Goal: Information Seeking & Learning: Find contact information

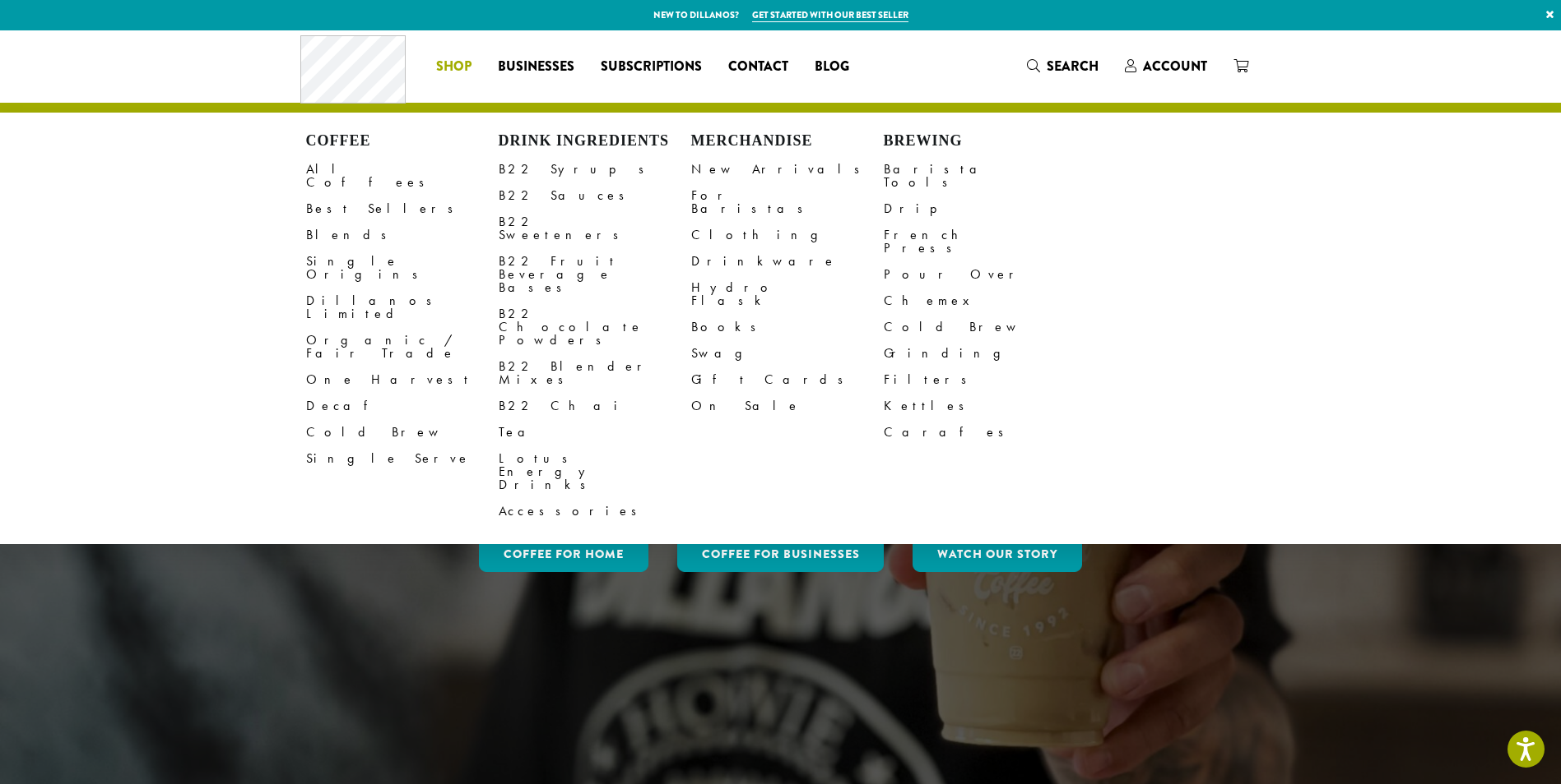
click at [461, 65] on span "Shop" at bounding box center [454, 67] width 36 height 21
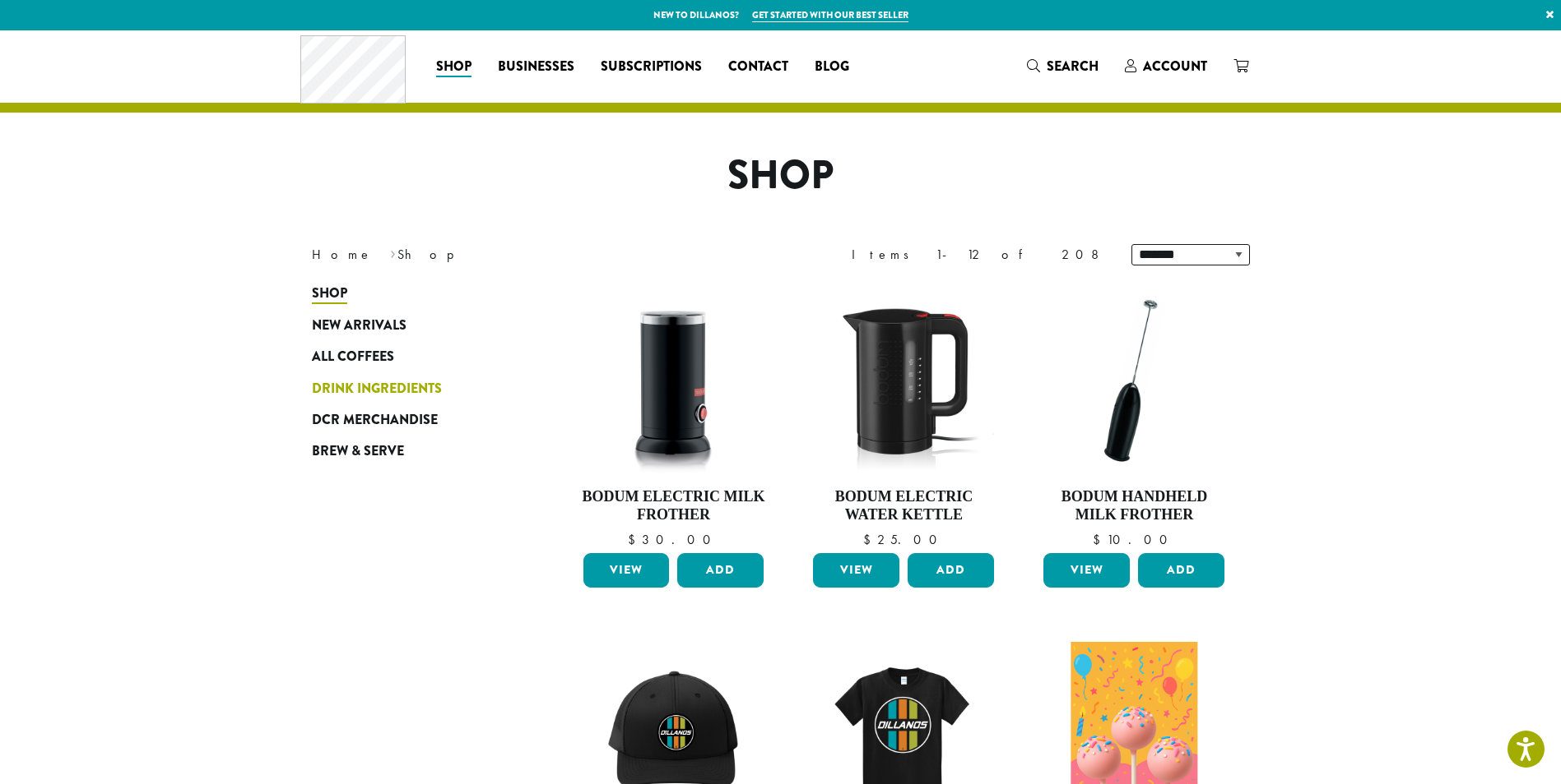
click at [327, 390] on span "Drink Ingredients" at bounding box center [377, 389] width 130 height 21
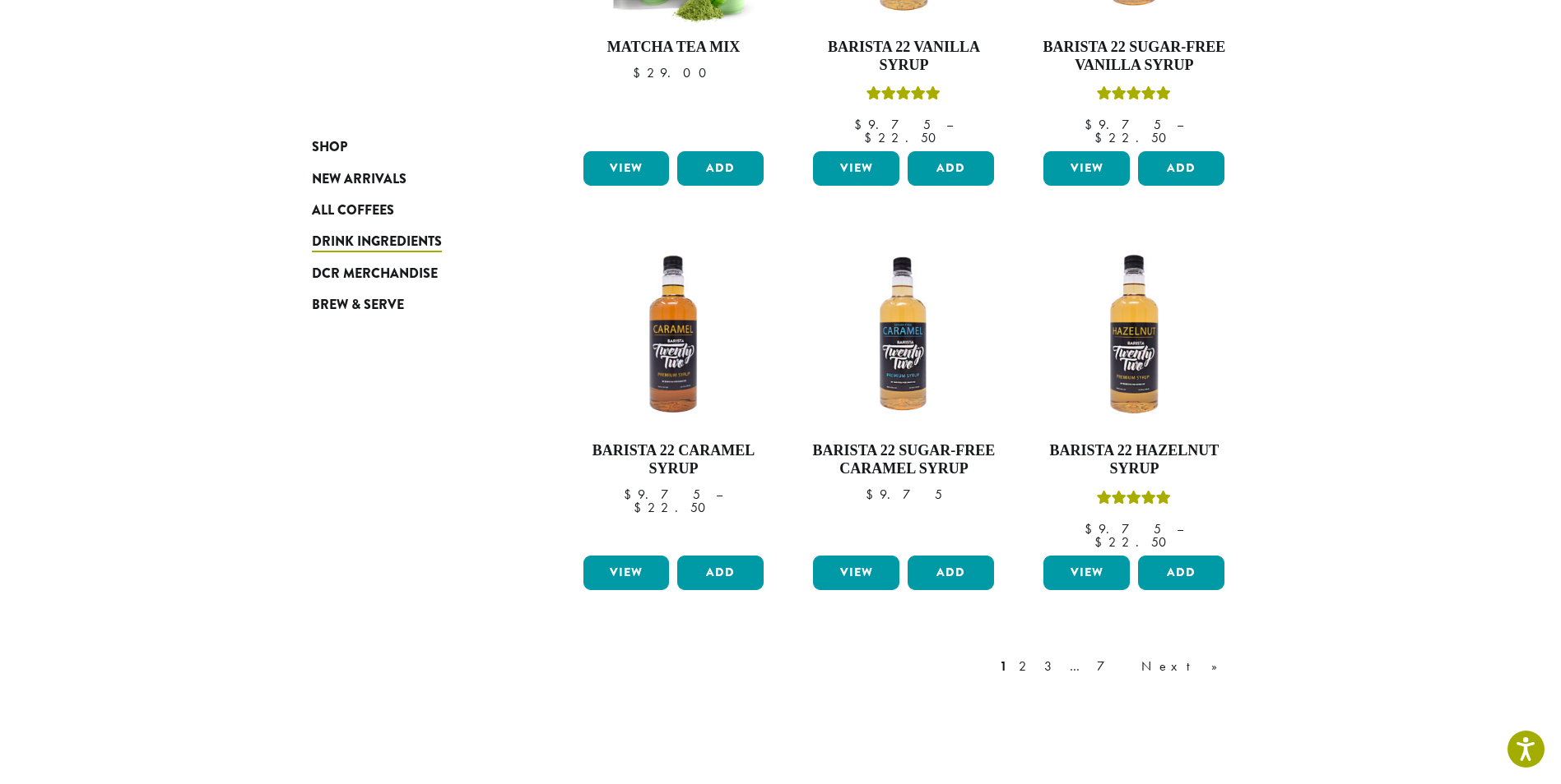
scroll to position [1151, 0]
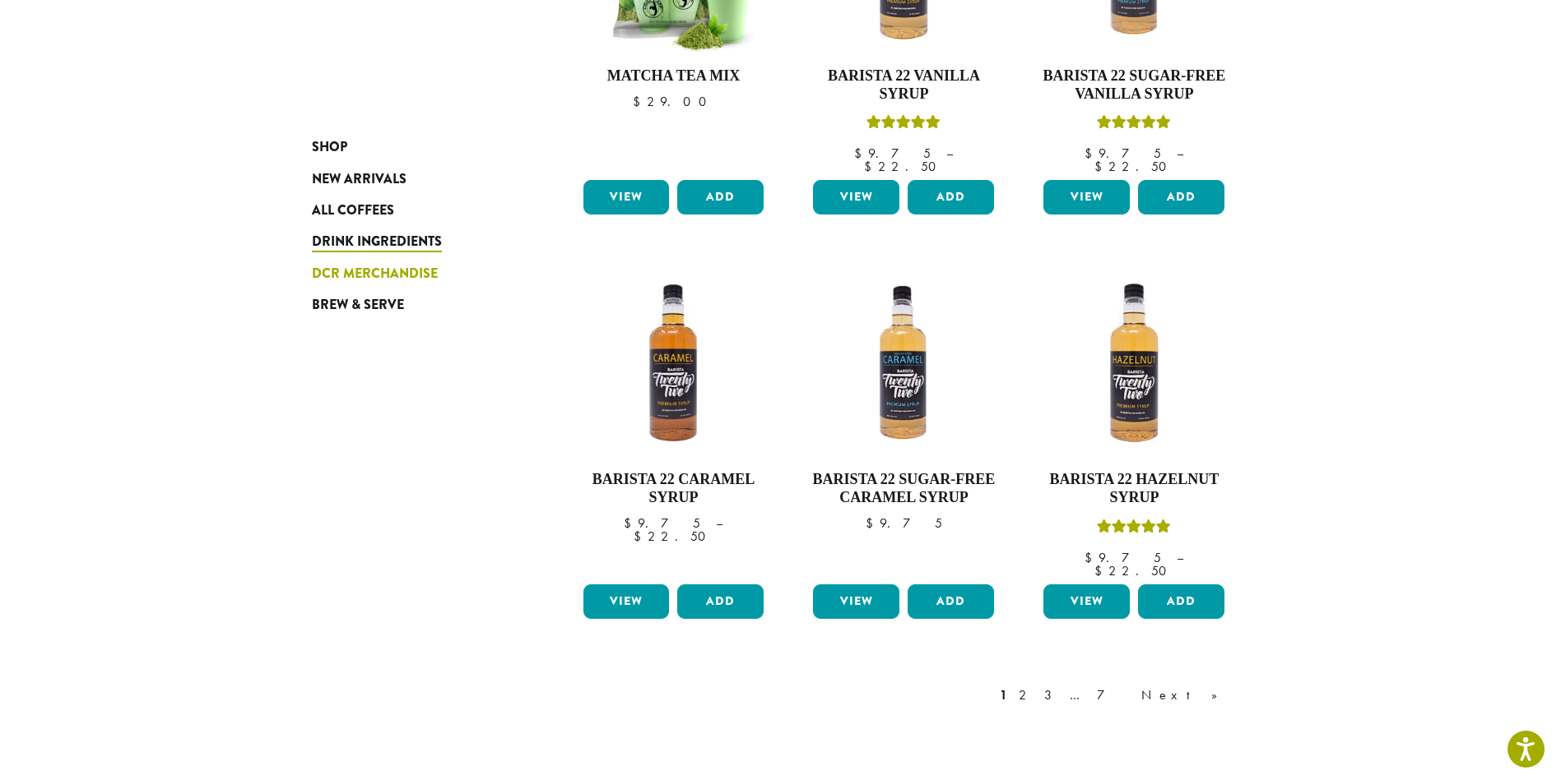
click at [353, 272] on span "DCR Merchandise" at bounding box center [375, 274] width 126 height 21
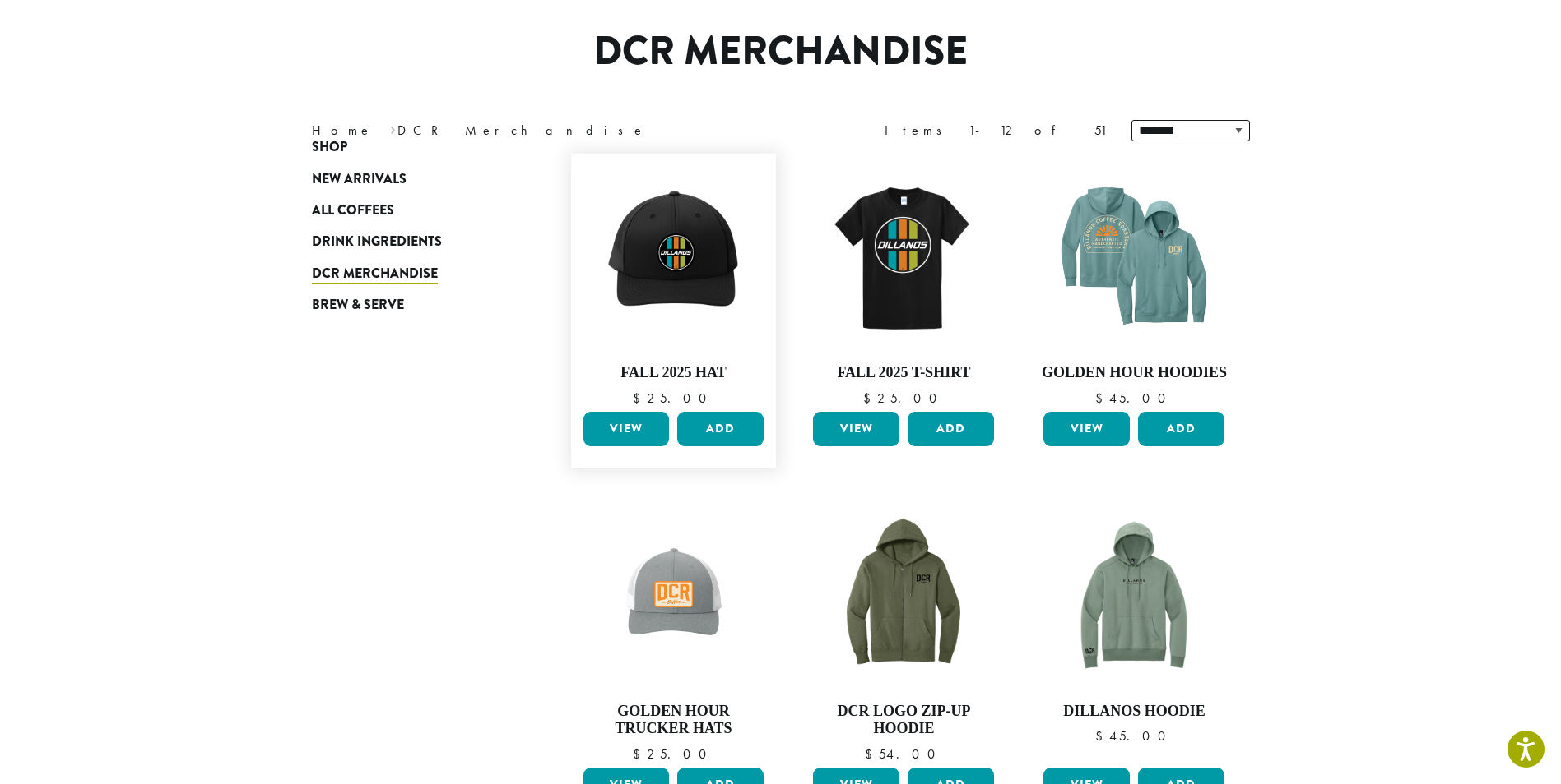
scroll to position [246, 0]
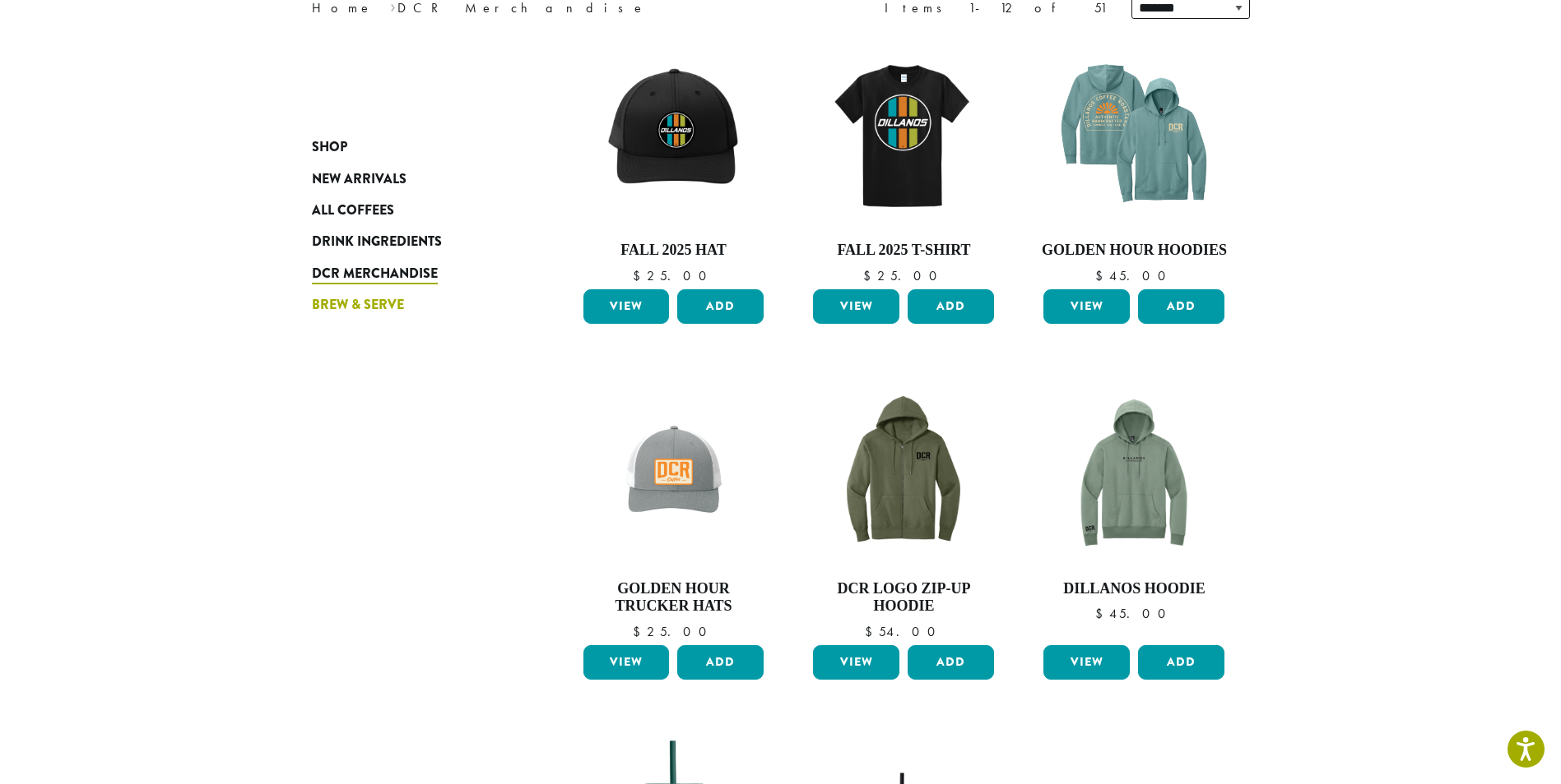
click at [381, 298] on span "Brew & Serve" at bounding box center [358, 305] width 92 height 21
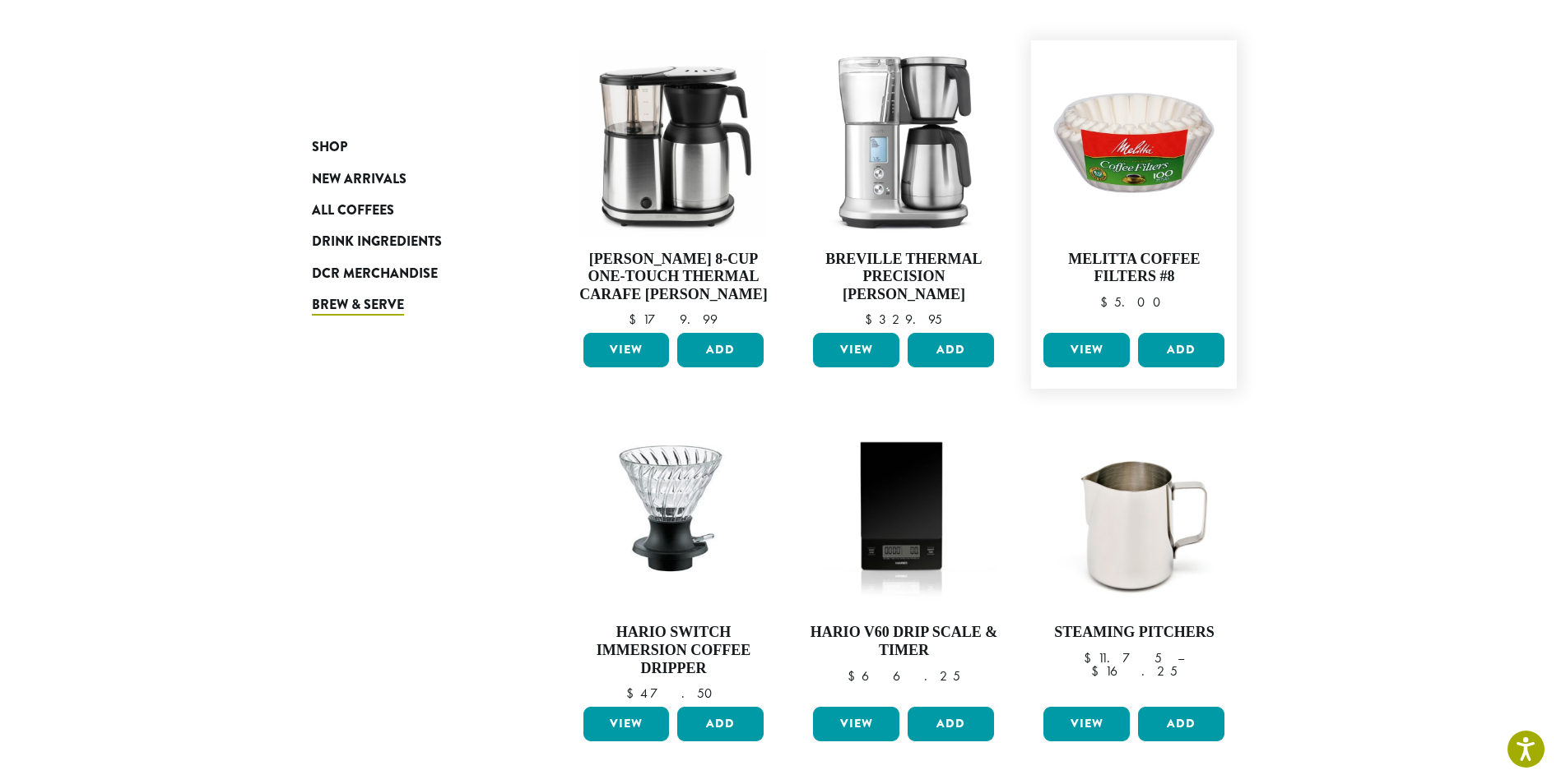
scroll to position [904, 0]
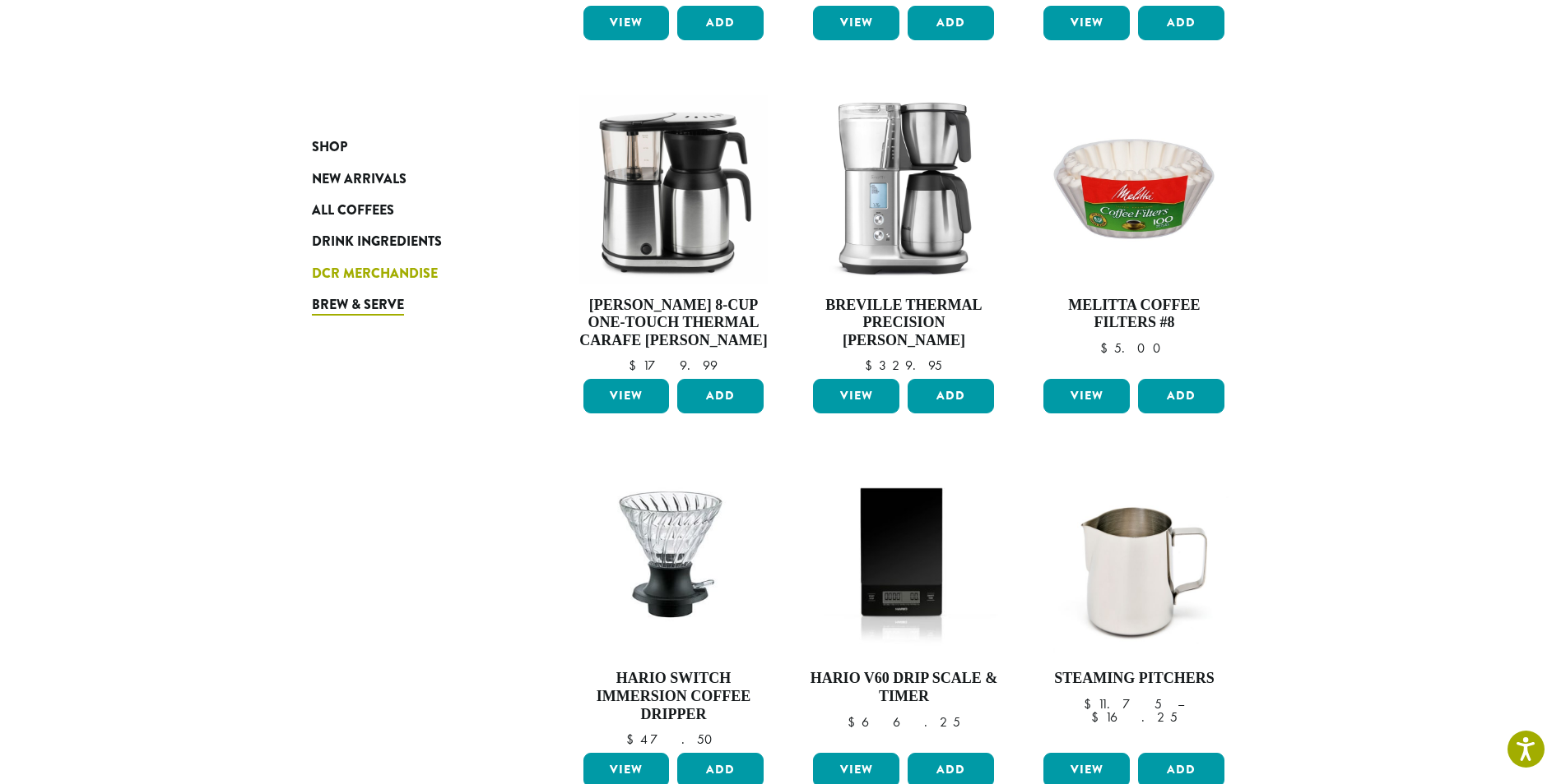
click at [357, 275] on span "DCR Merchandise" at bounding box center [375, 274] width 126 height 21
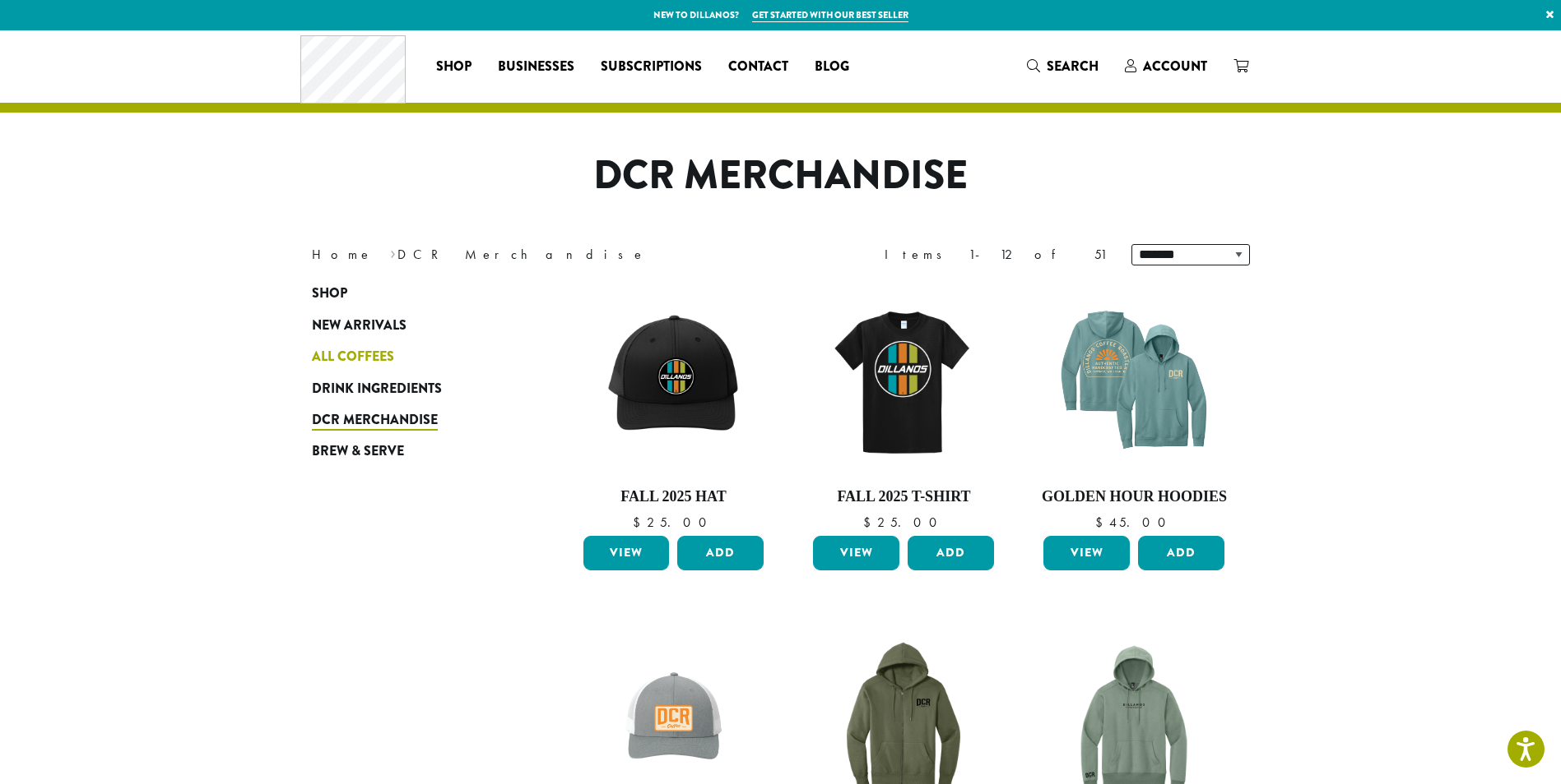
click at [366, 342] on link "All Coffees" at bounding box center [411, 356] width 198 height 31
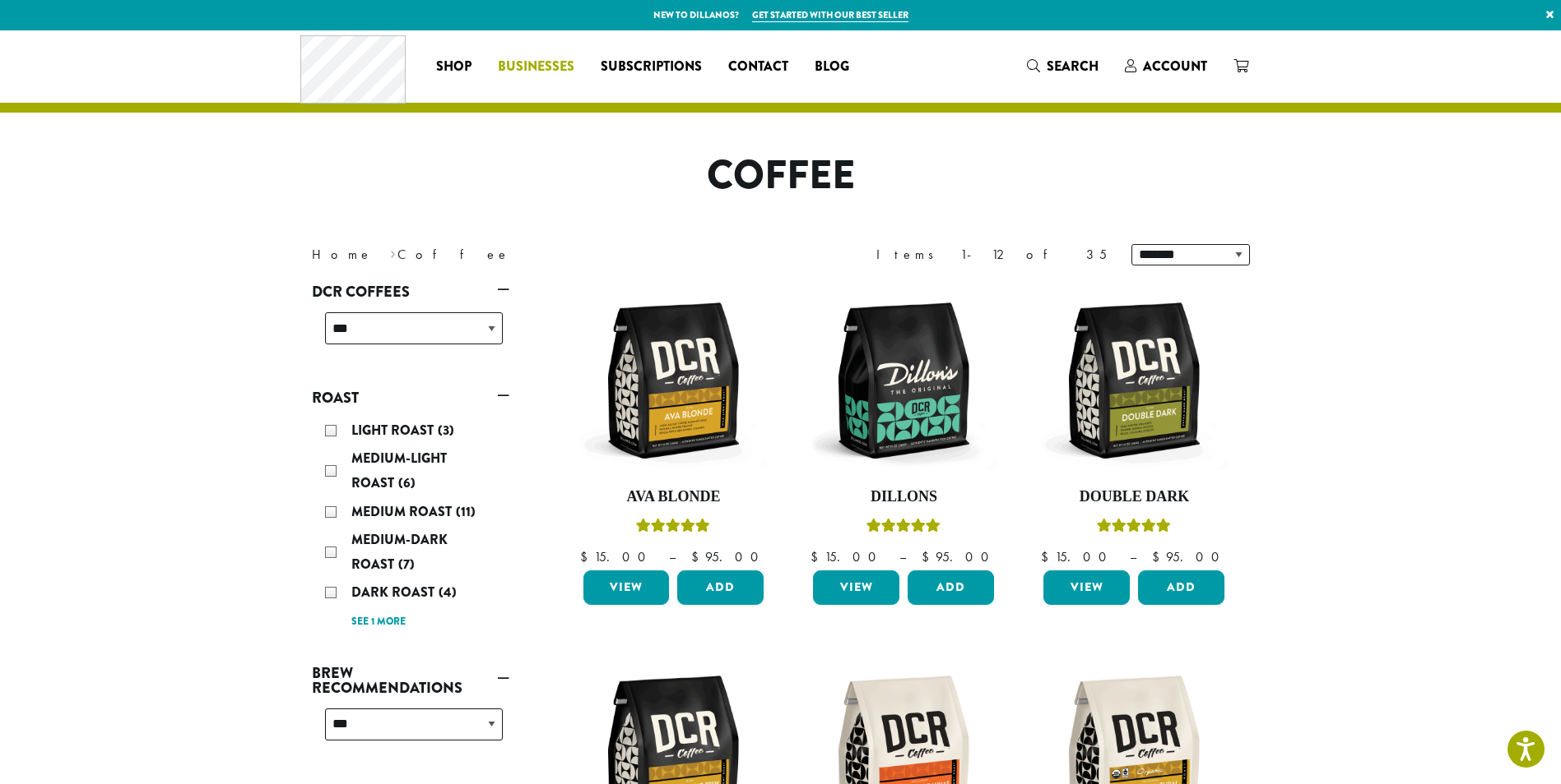
click at [533, 72] on span "Businesses" at bounding box center [536, 67] width 77 height 21
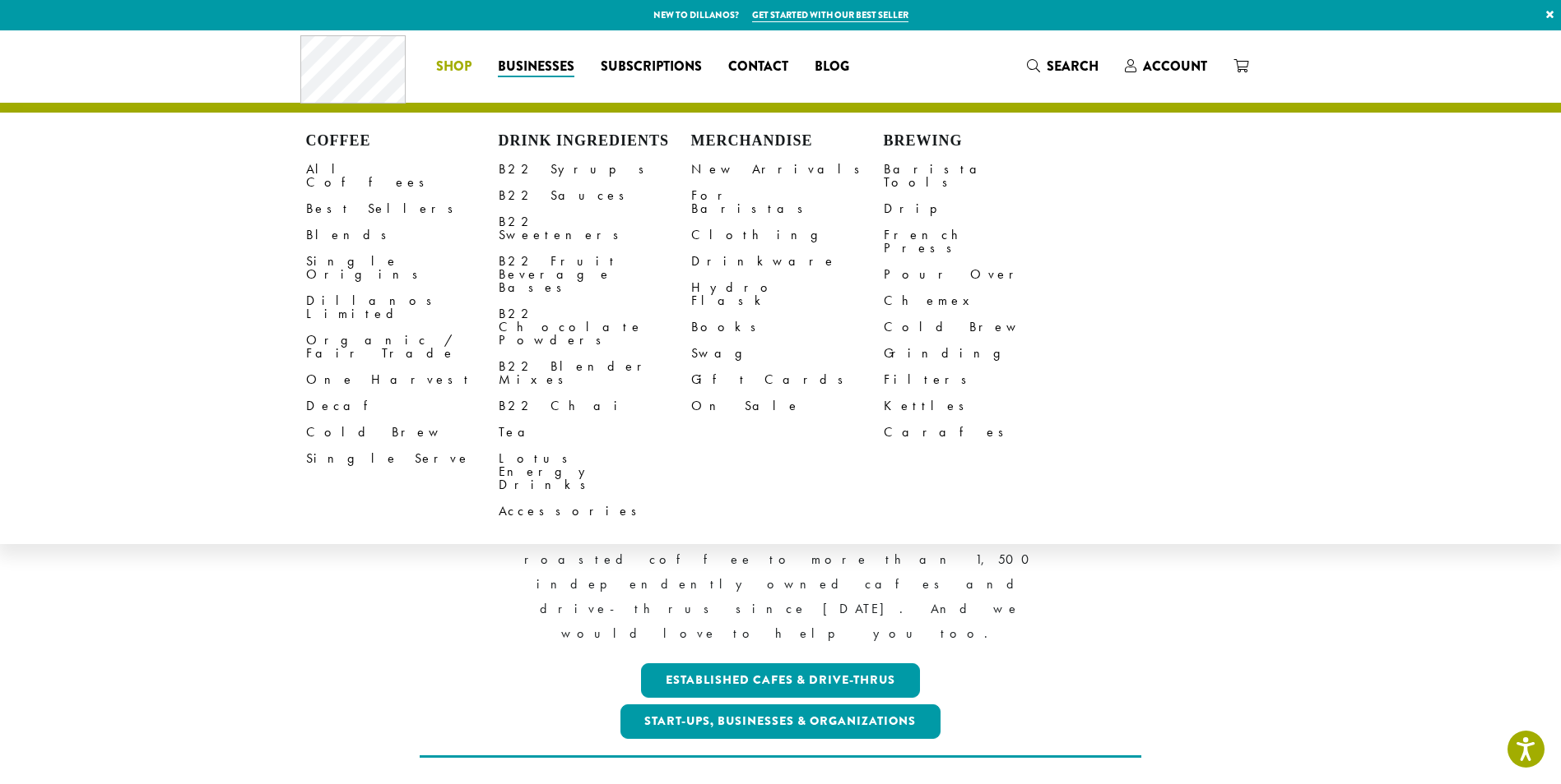
click at [469, 59] on span "Shop" at bounding box center [454, 67] width 36 height 21
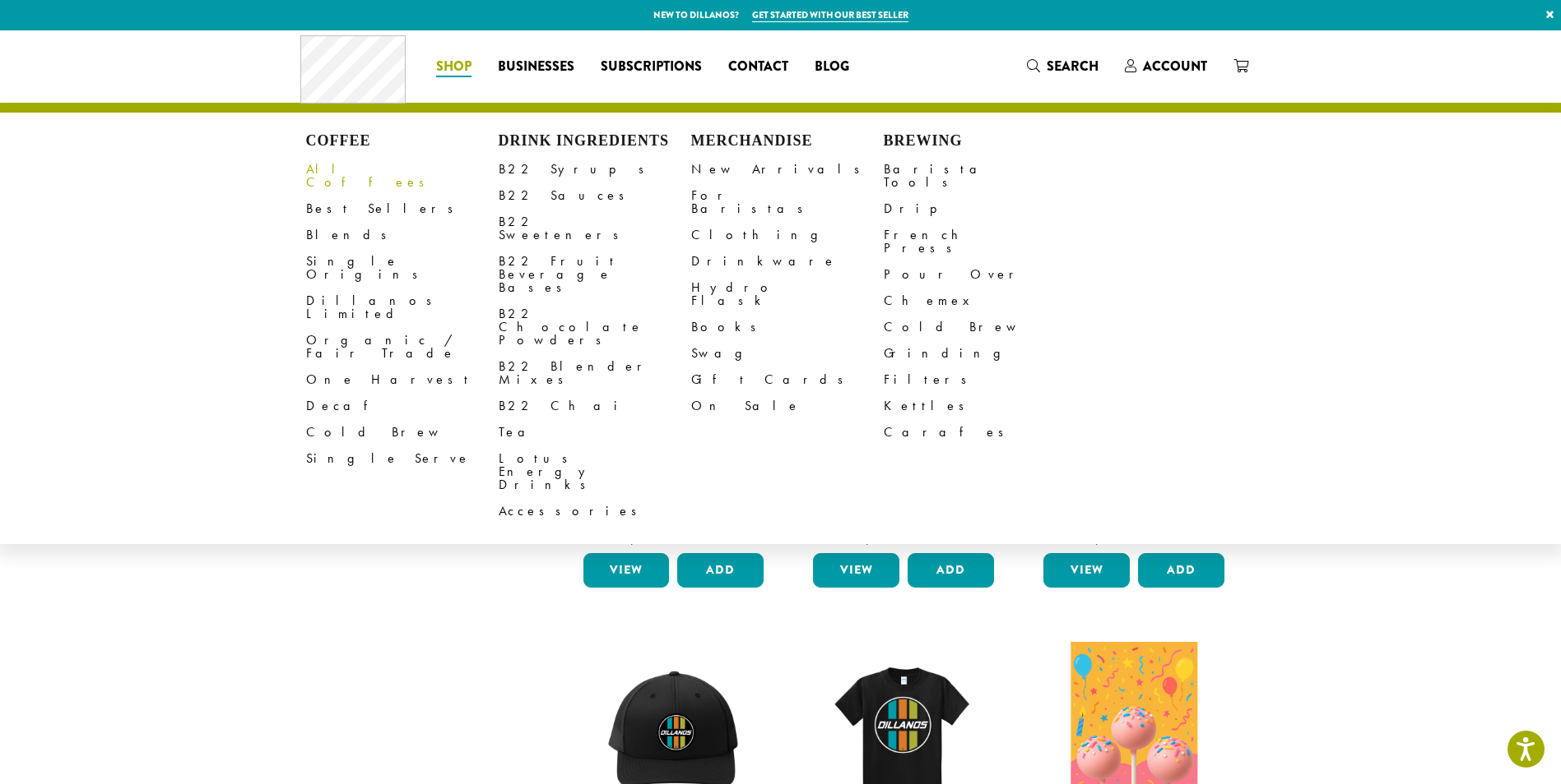
click at [322, 169] on link "All Coffees" at bounding box center [403, 176] width 193 height 40
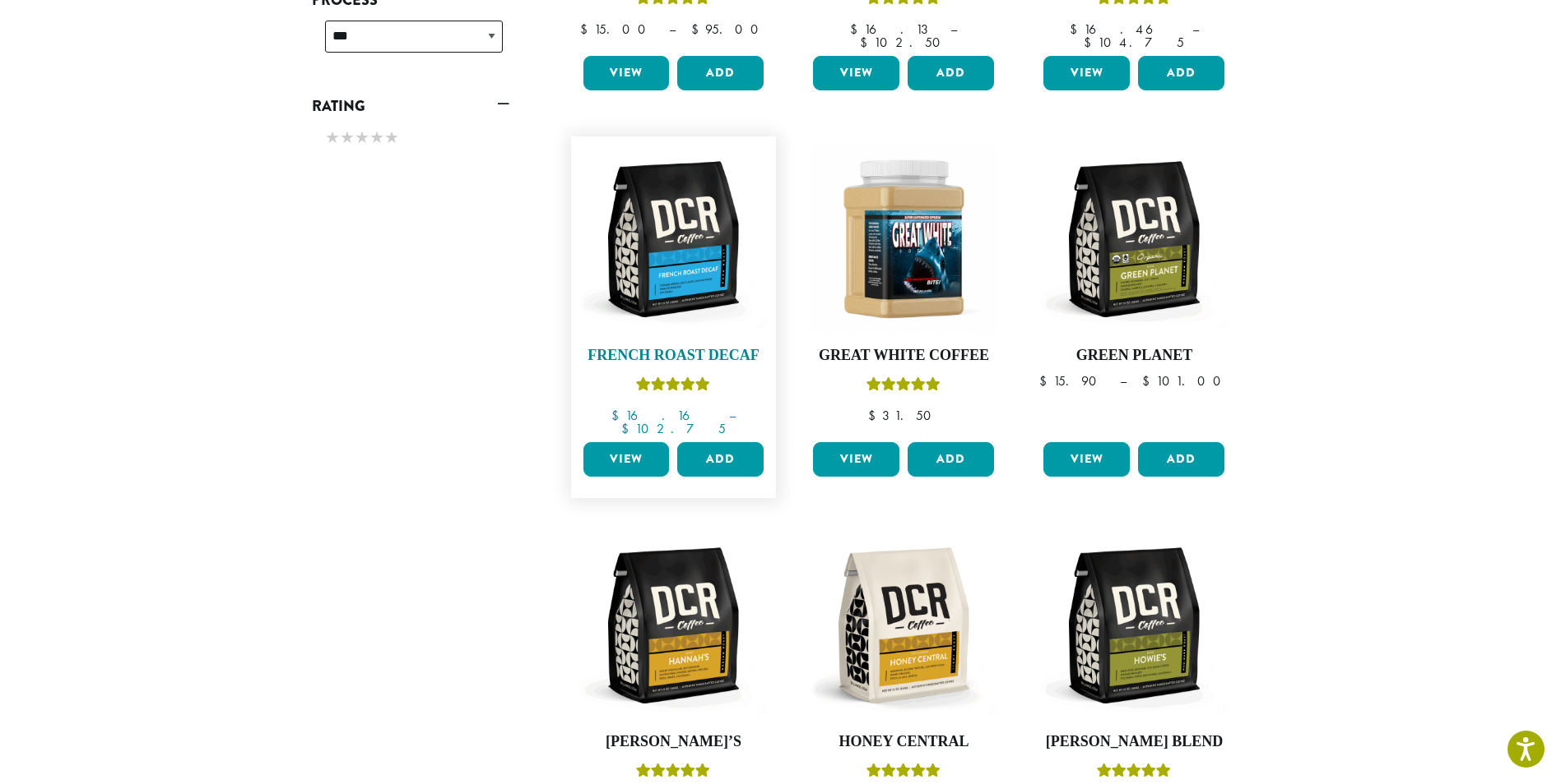
scroll to position [904, 0]
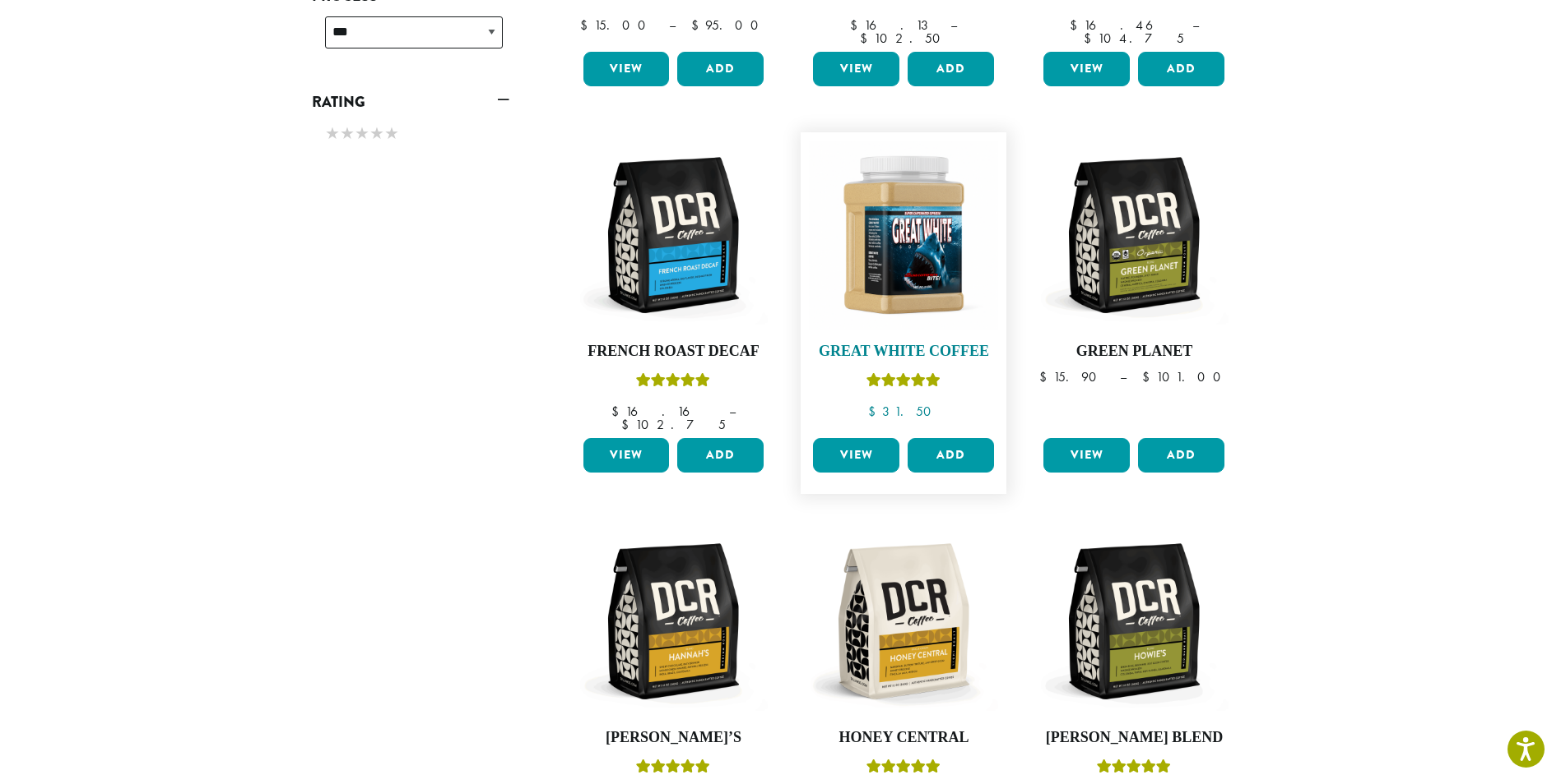
click at [878, 264] on img at bounding box center [903, 235] width 189 height 189
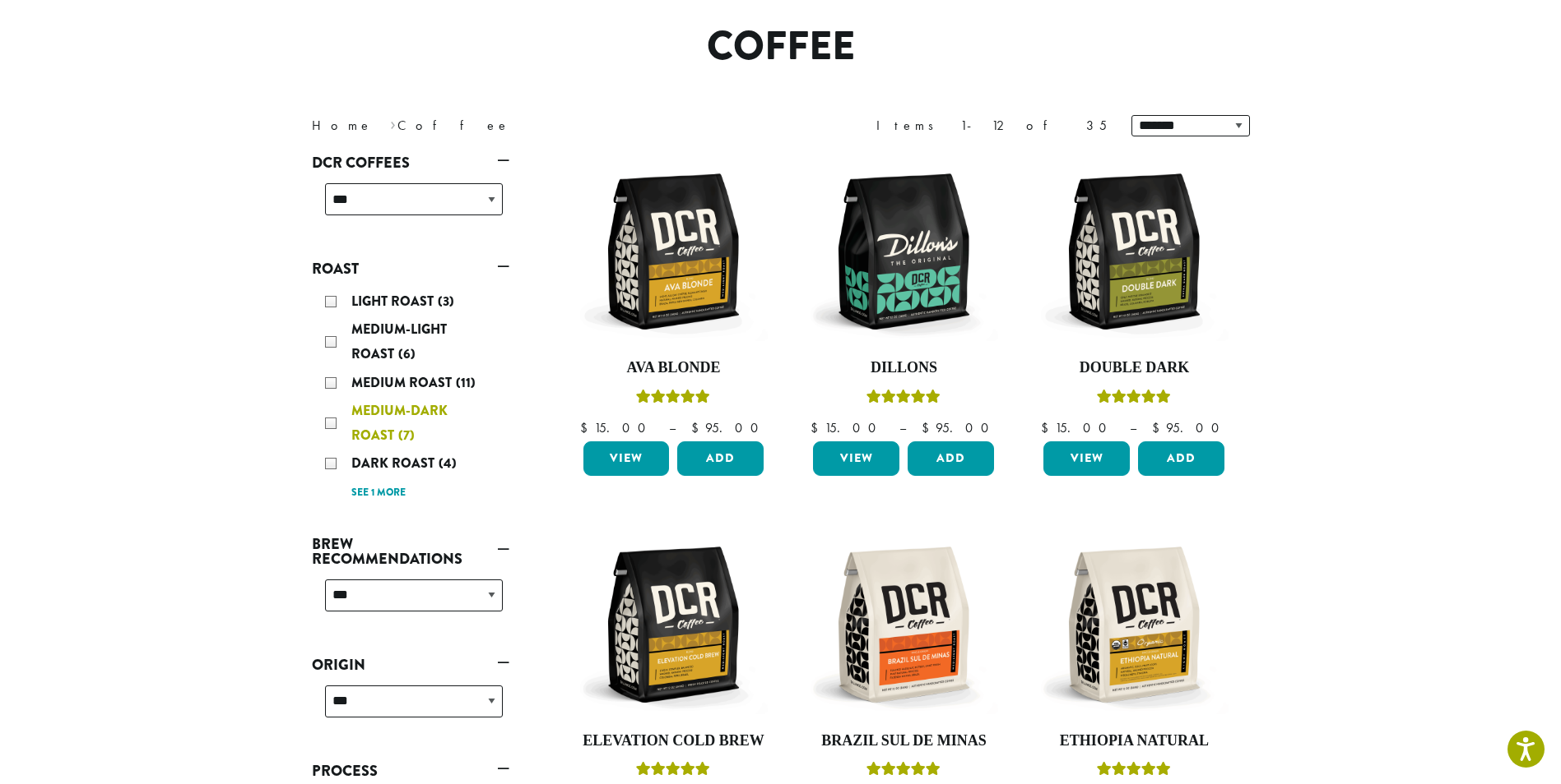
scroll to position [164, 0]
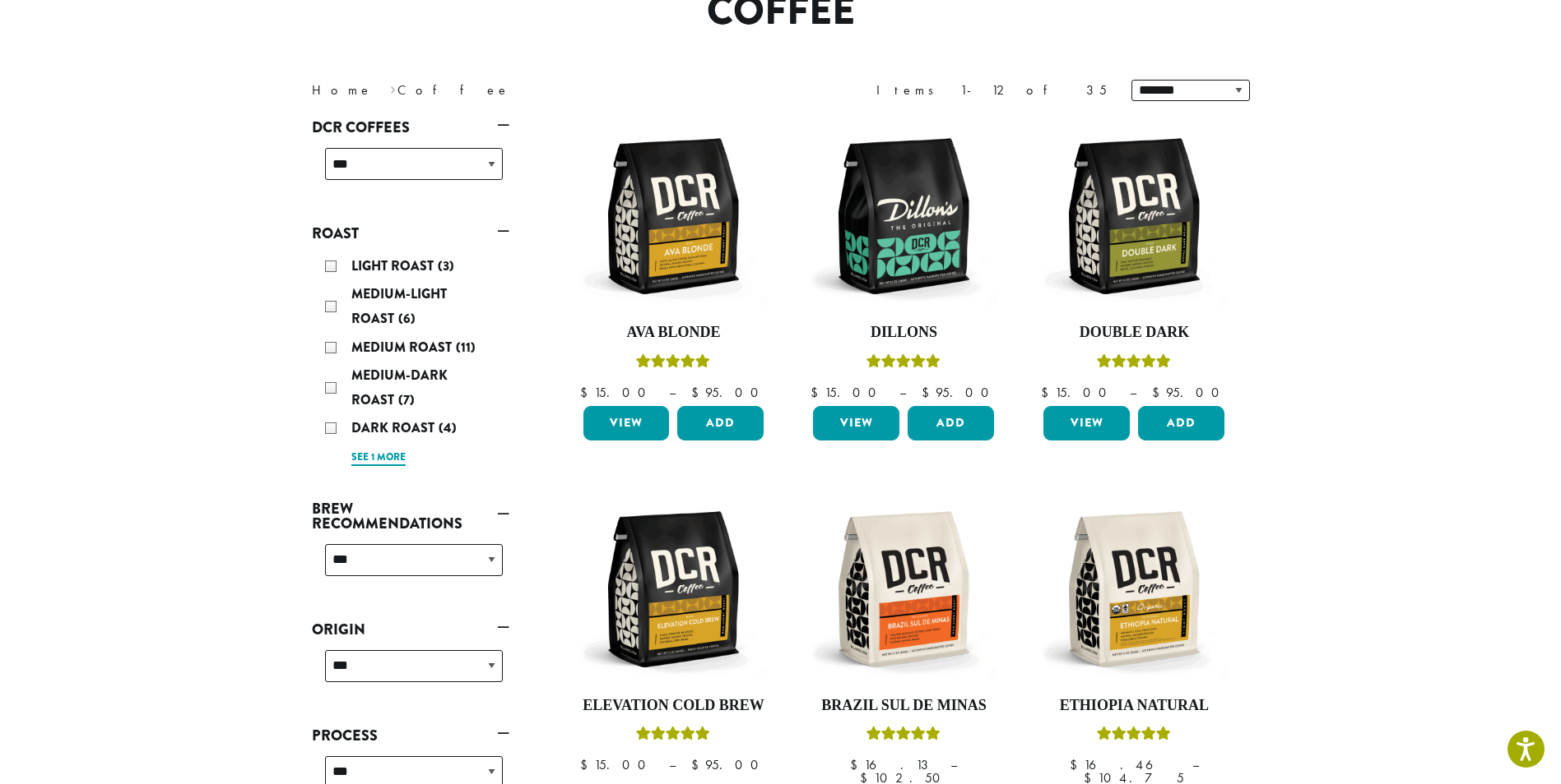
click at [384, 461] on link "See 1 more" at bounding box center [378, 458] width 55 height 17
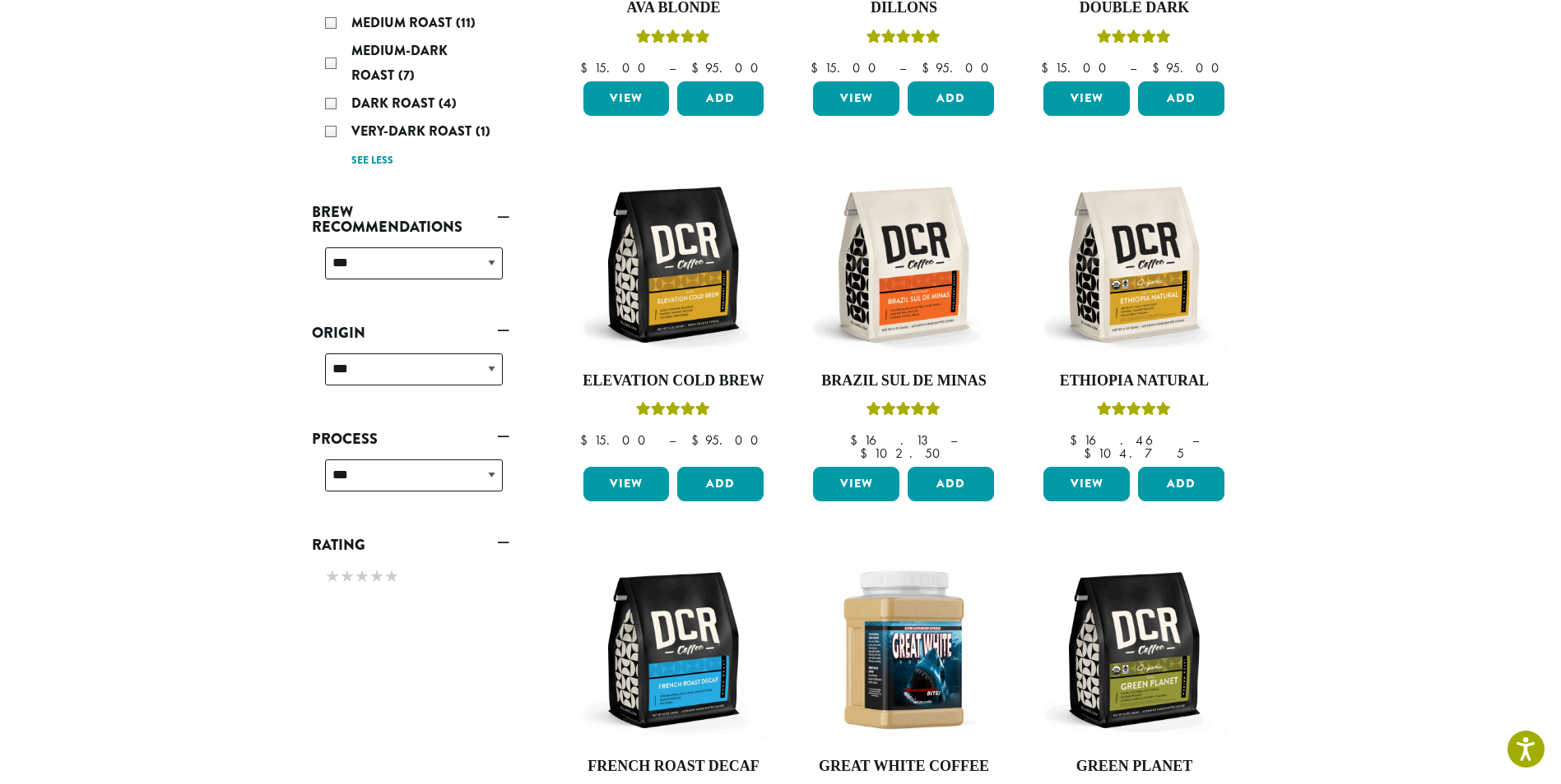
scroll to position [493, 0]
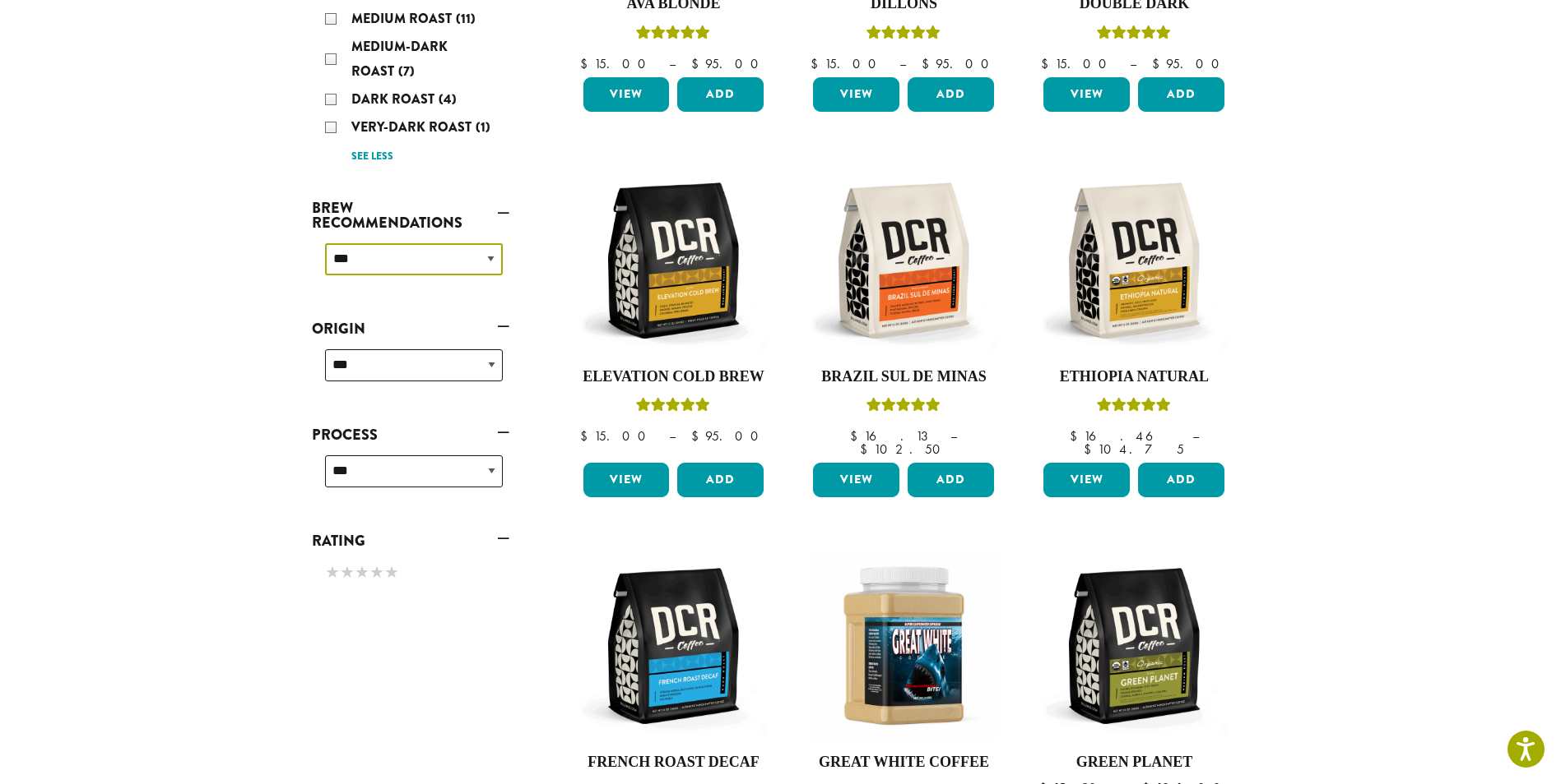
click at [391, 245] on select "**********" at bounding box center [414, 259] width 178 height 32
select select "********"
click at [325, 243] on select "**********" at bounding box center [414, 259] width 178 height 32
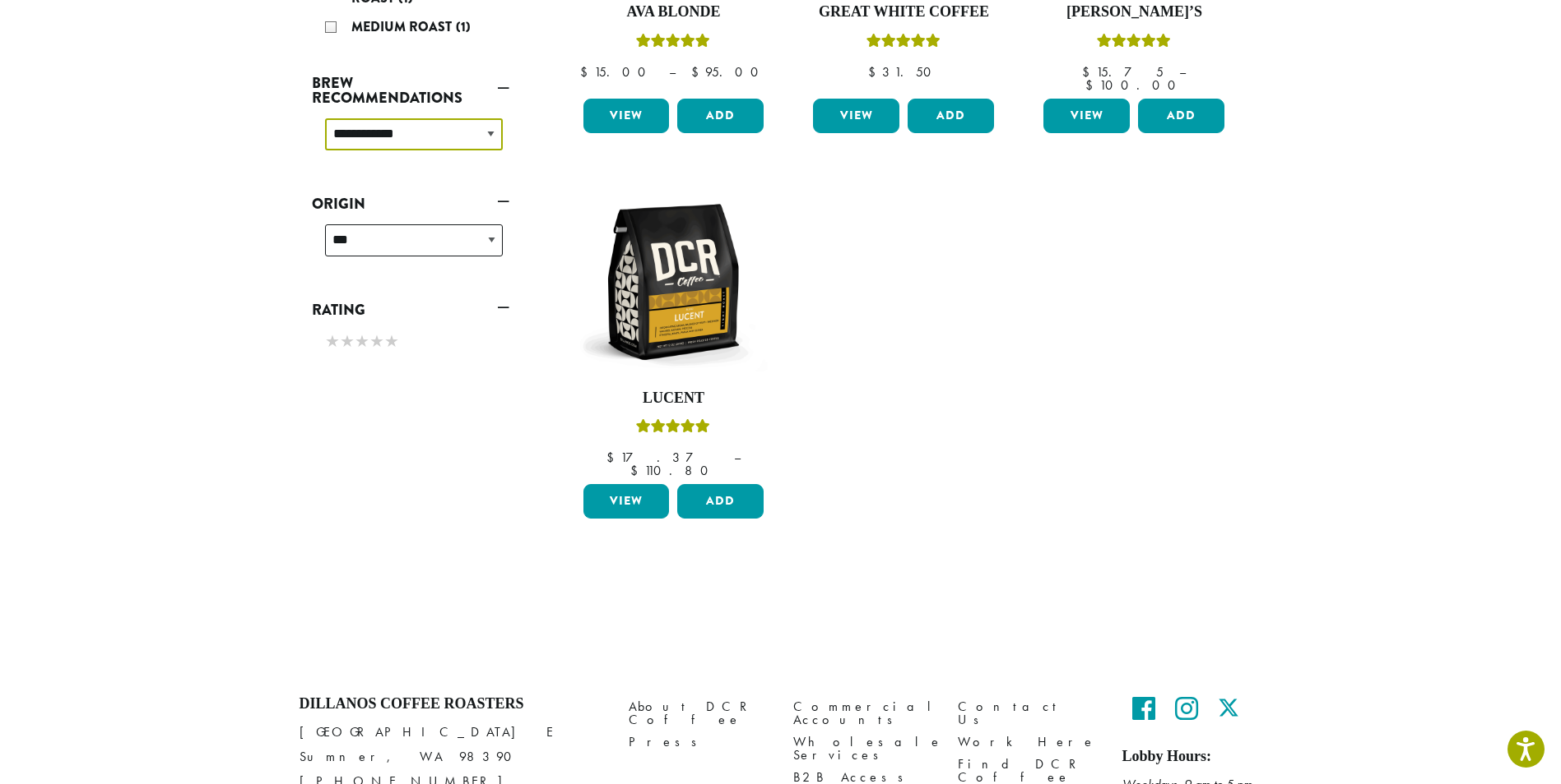
scroll to position [554, 0]
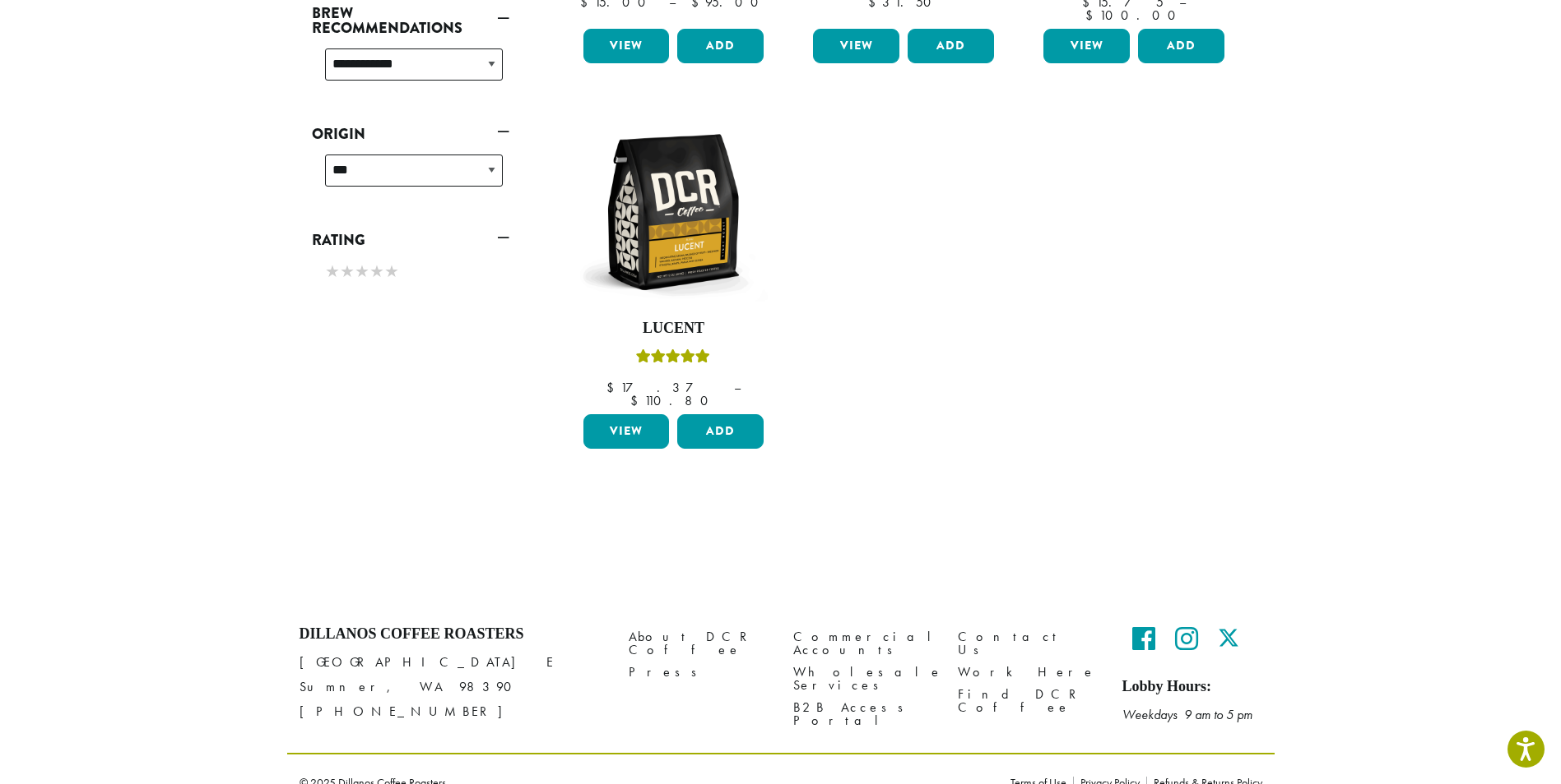
drag, startPoint x: 301, startPoint y: 636, endPoint x: 484, endPoint y: 702, distance: 194.5
click at [484, 702] on div "Dillanos Coffee Roasters [STREET_ADDRESS][PERSON_NAME] [PHONE_NUMBER]" at bounding box center [451, 683] width 329 height 140
drag, startPoint x: 484, startPoint y: 702, endPoint x: 436, endPoint y: 676, distance: 54.6
click at [436, 676] on p "[STREET_ADDRESS][PERSON_NAME] [PHONE_NUMBER]" at bounding box center [451, 687] width 304 height 74
drag, startPoint x: 299, startPoint y: 657, endPoint x: 473, endPoint y: 665, distance: 174.2
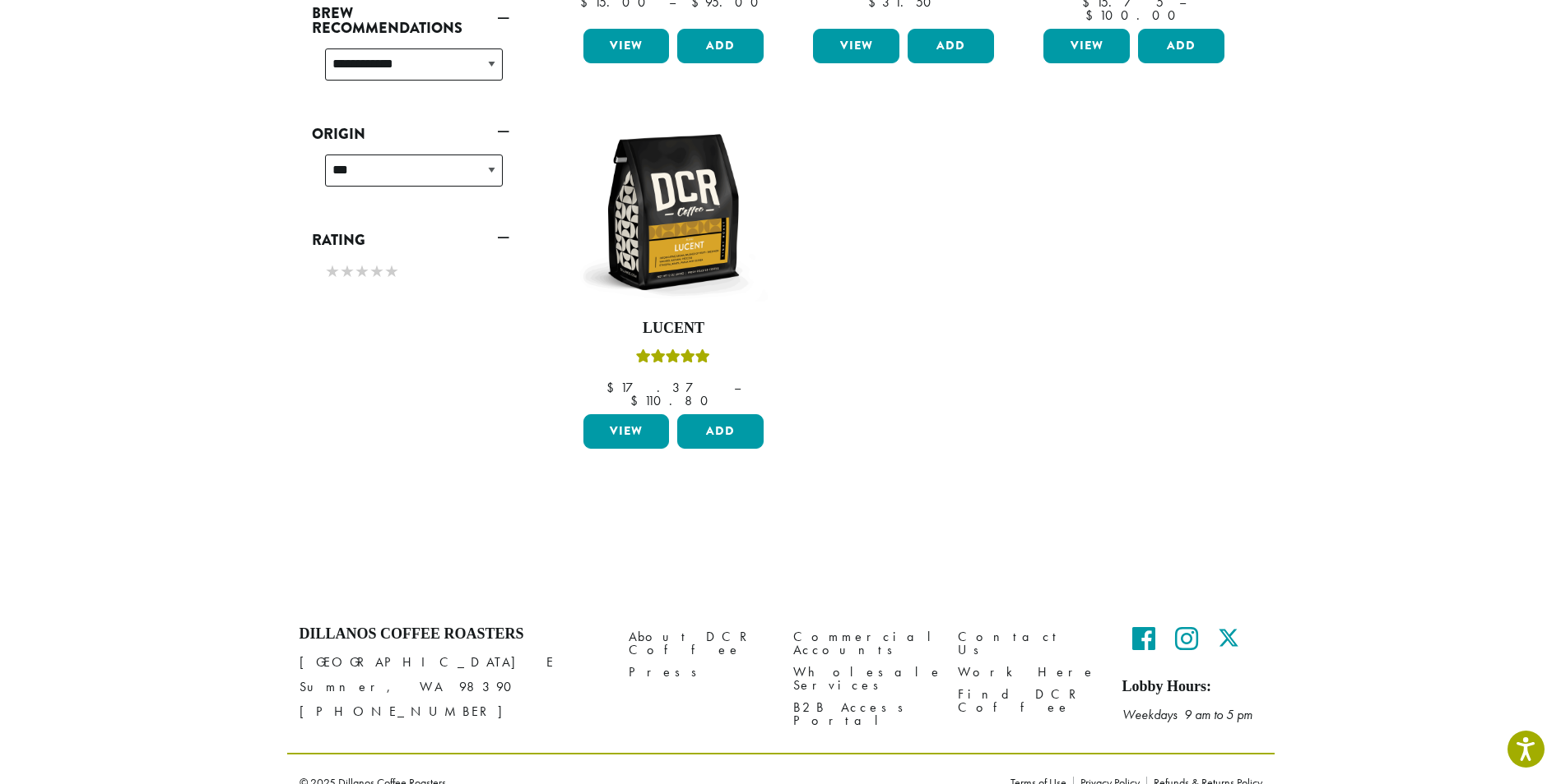
click at [473, 665] on p "[STREET_ADDRESS][PERSON_NAME] [PHONE_NUMBER]" at bounding box center [451, 687] width 304 height 74
drag, startPoint x: 473, startPoint y: 665, endPoint x: 450, endPoint y: 687, distance: 31.8
click at [450, 687] on p "[STREET_ADDRESS][PERSON_NAME] [PHONE_NUMBER]" at bounding box center [451, 687] width 304 height 74
drag, startPoint x: 294, startPoint y: 684, endPoint x: 461, endPoint y: 709, distance: 168.9
click at [461, 709] on div "Dillanos Coffee Roasters 1620 45th Street E Sumner, WA 98390 (253) 826-1807" at bounding box center [451, 683] width 329 height 140
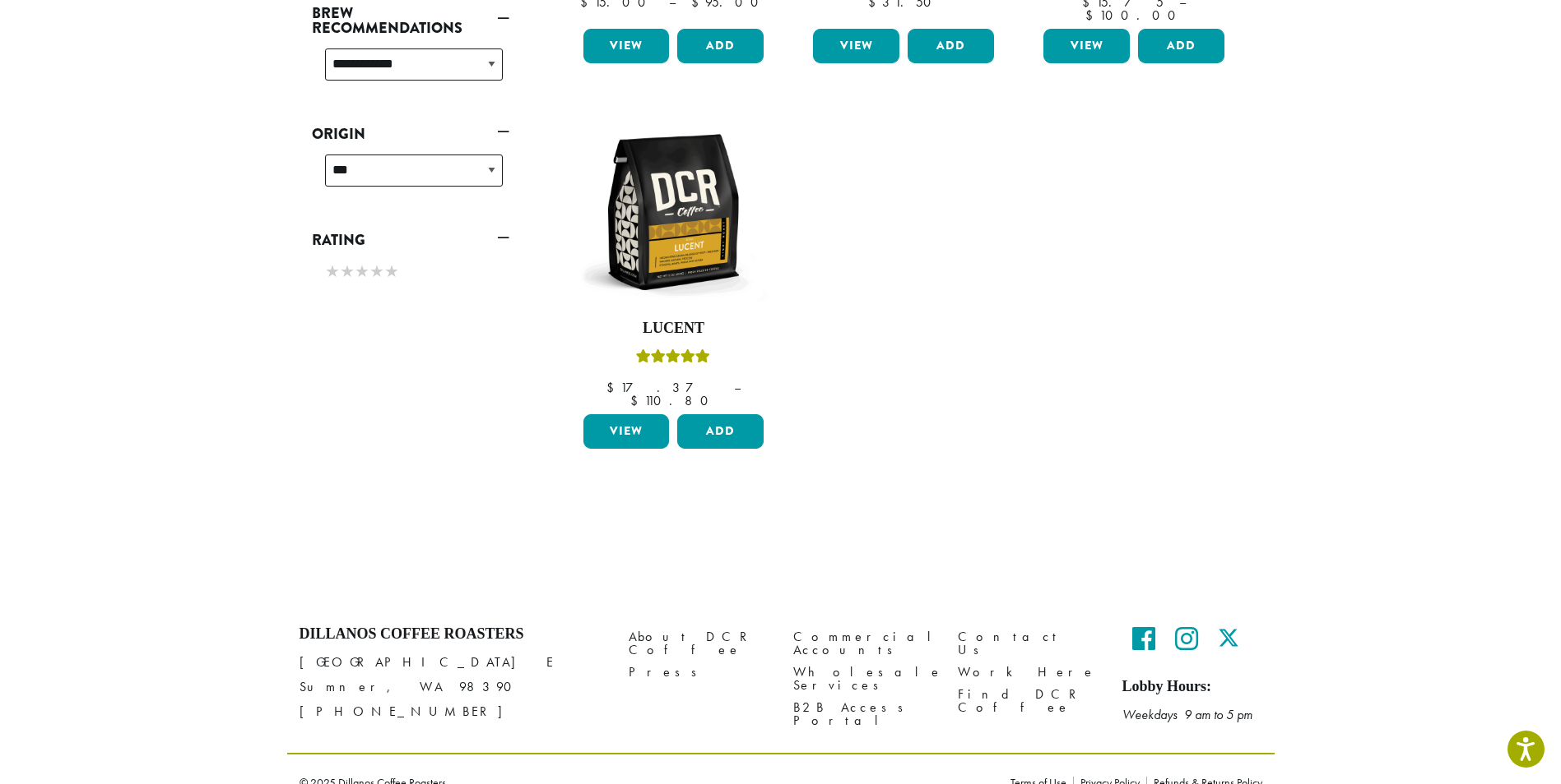
drag, startPoint x: 461, startPoint y: 709, endPoint x: 434, endPoint y: 653, distance: 62.2
click at [434, 653] on p "1620 45th Street E Sumner, WA 98390 (253) 826-1807" at bounding box center [451, 687] width 304 height 74
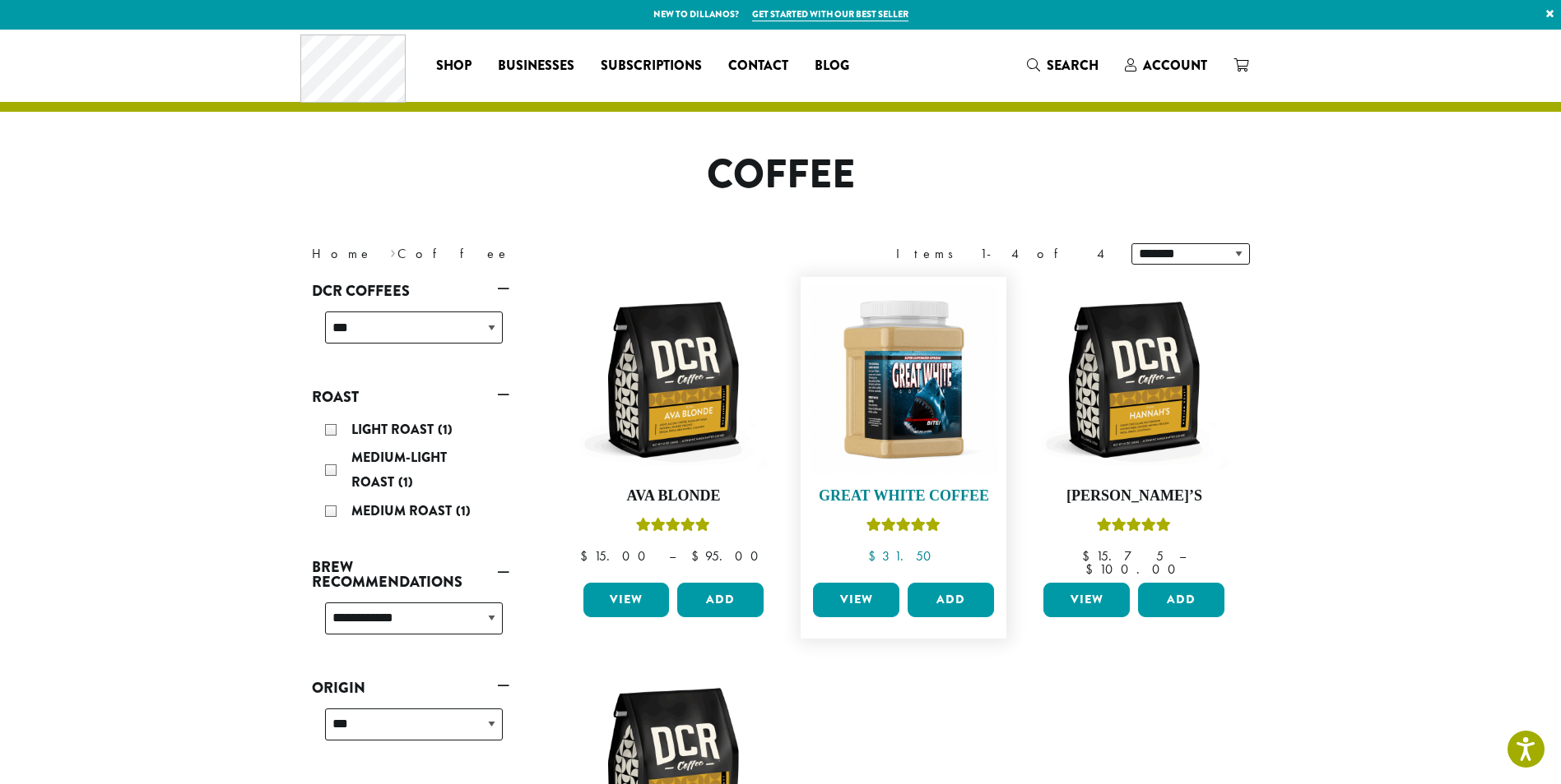
scroll to position [0, 0]
click at [187, 305] on section "**********" at bounding box center [780, 593] width 1561 height 1126
